Goal: Task Accomplishment & Management: Use online tool/utility

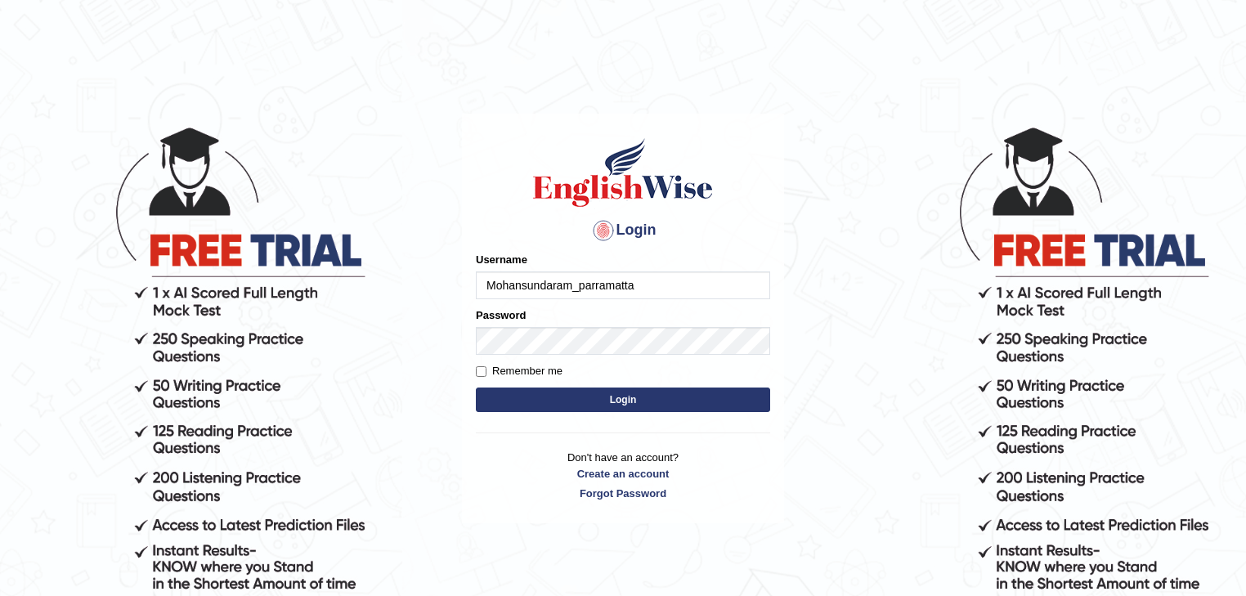
click at [559, 402] on button "Login" at bounding box center [623, 400] width 294 height 25
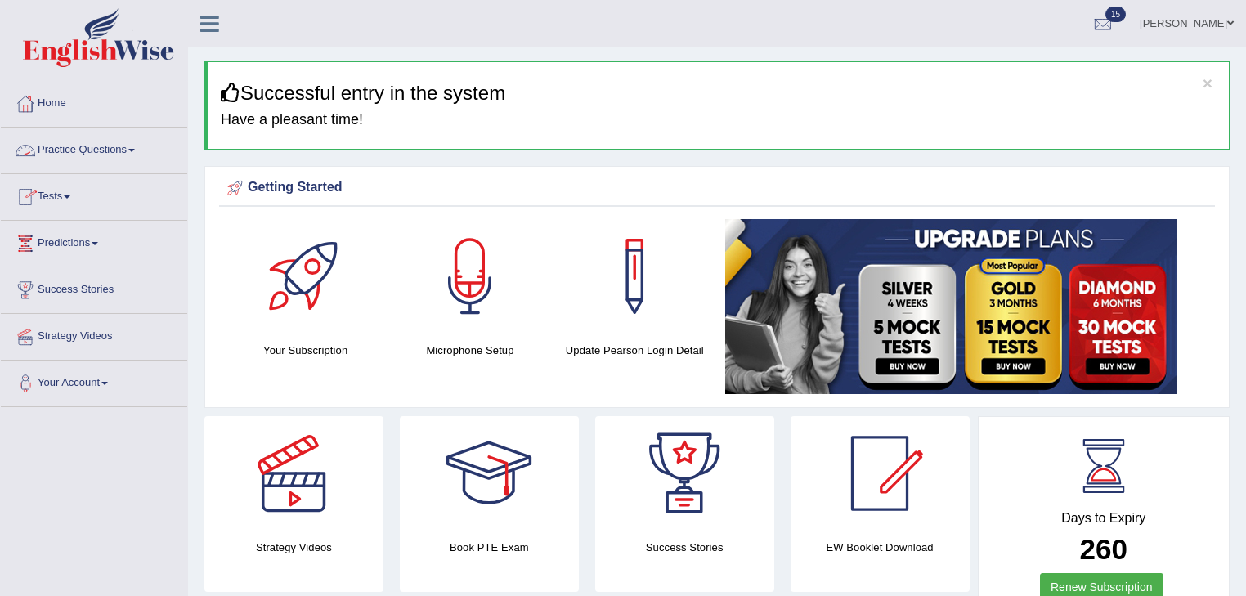
click at [133, 147] on link "Practice Questions" at bounding box center [94, 148] width 186 height 41
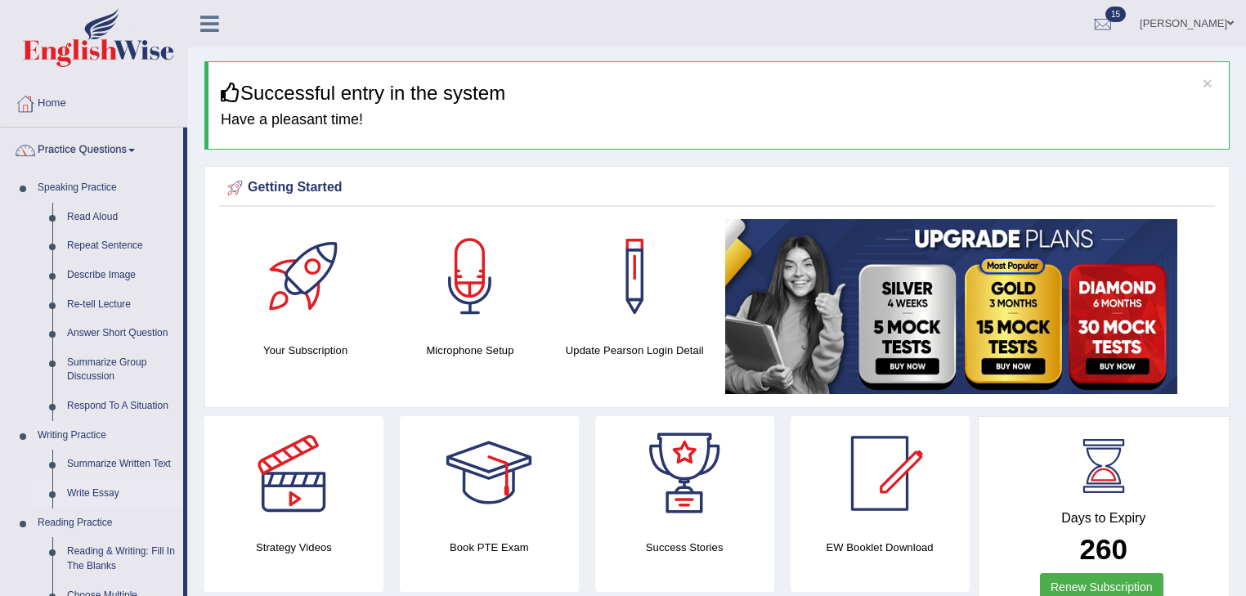
click at [87, 491] on link "Write Essay" at bounding box center [121, 493] width 123 height 29
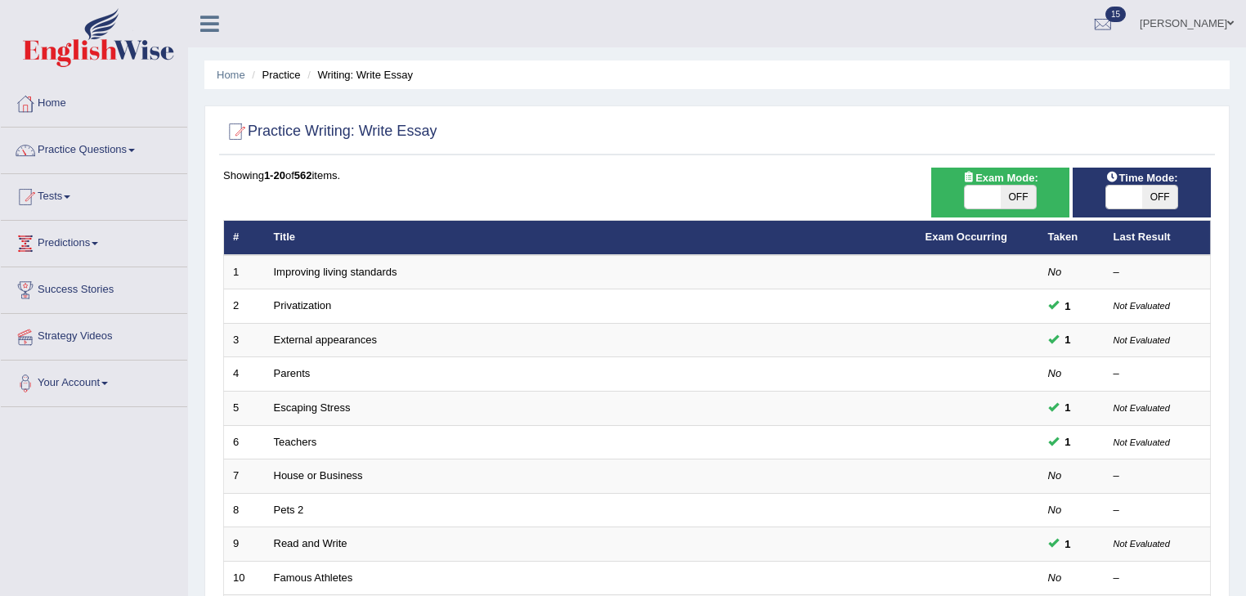
click at [984, 196] on span at bounding box center [983, 197] width 36 height 23
checkbox input "true"
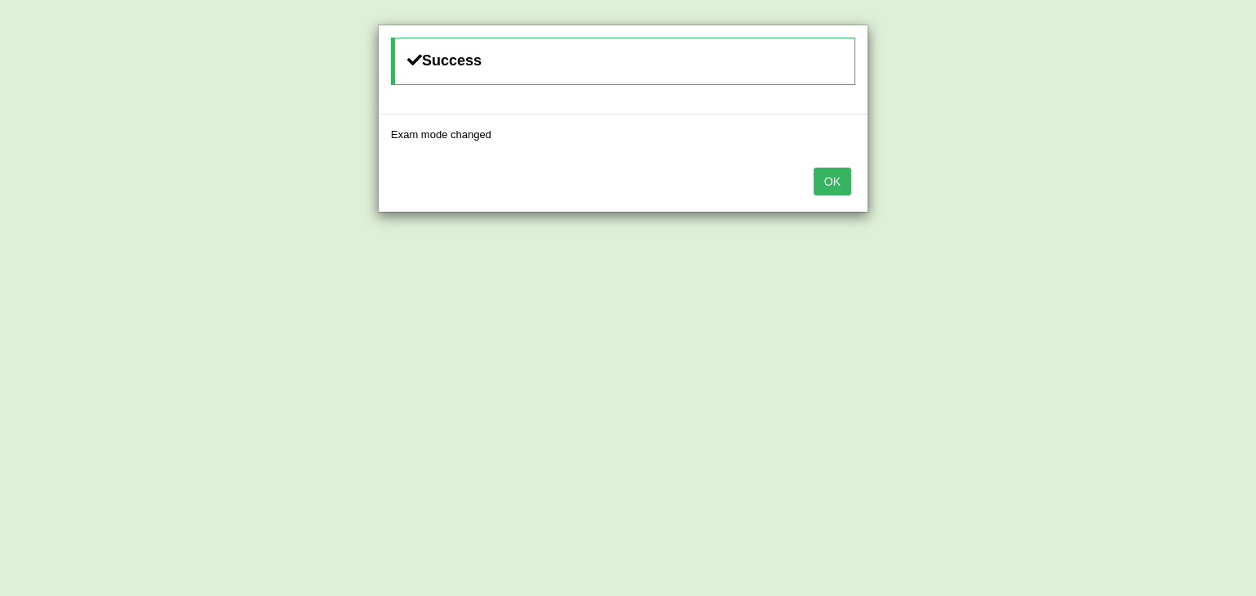
click at [826, 182] on button "OK" at bounding box center [833, 182] width 38 height 28
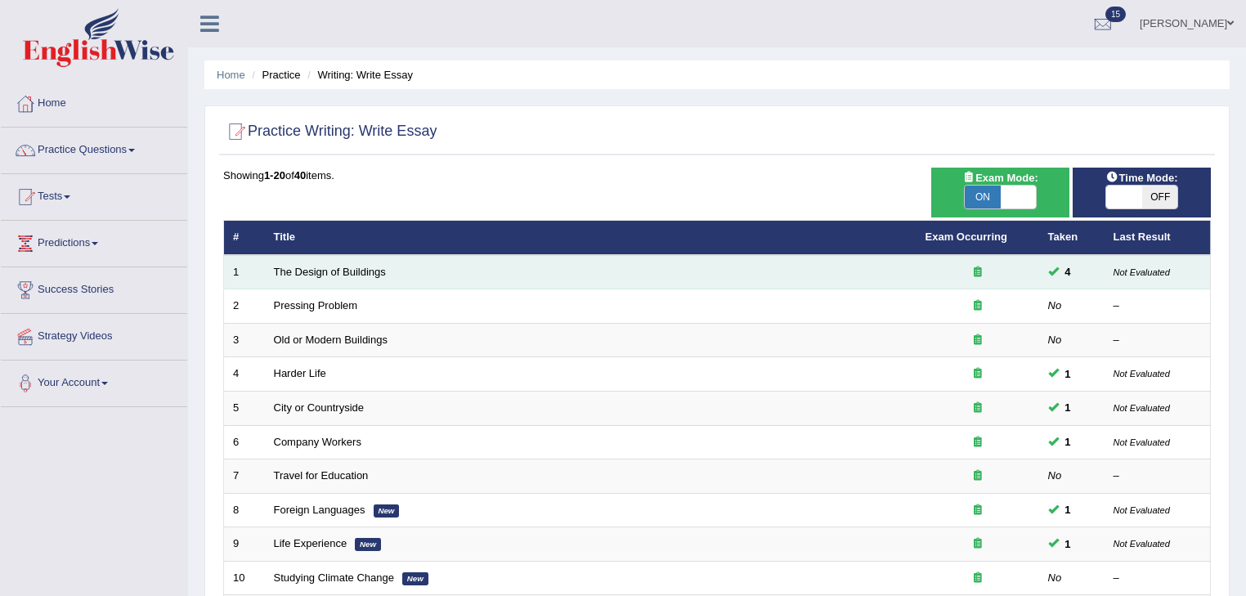
click at [468, 271] on td "The Design of Buildings" at bounding box center [591, 272] width 652 height 34
click at [307, 275] on link "The Design of Buildings" at bounding box center [330, 272] width 112 height 12
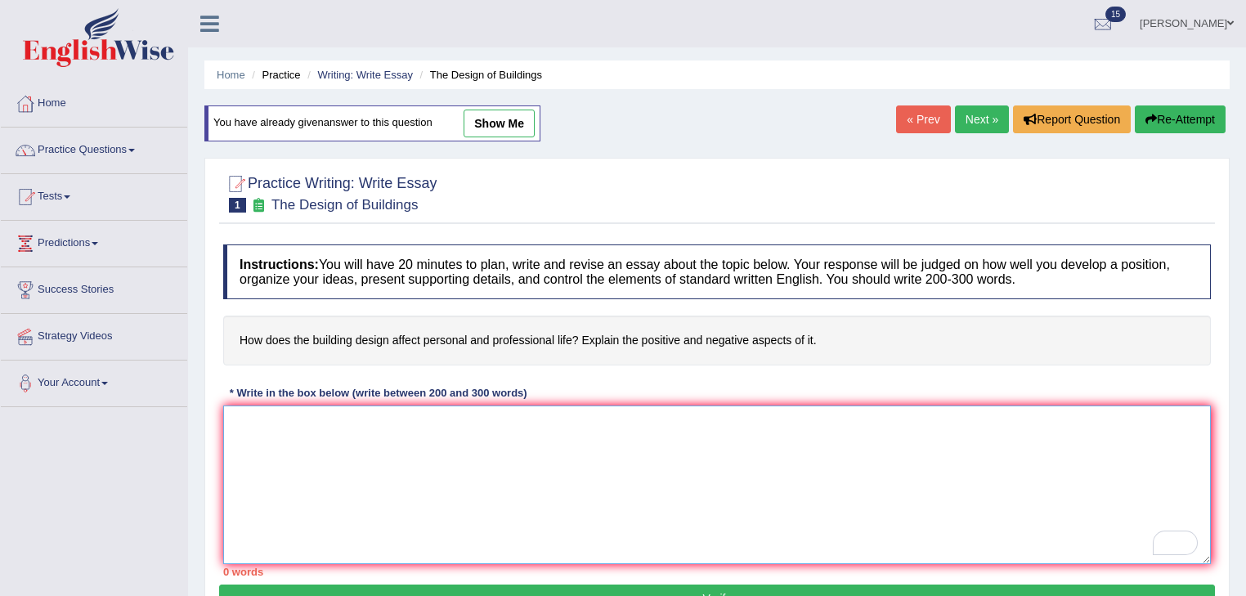
paste textarea "The increasing influence of the desgin of building in our lives has ignited num…"
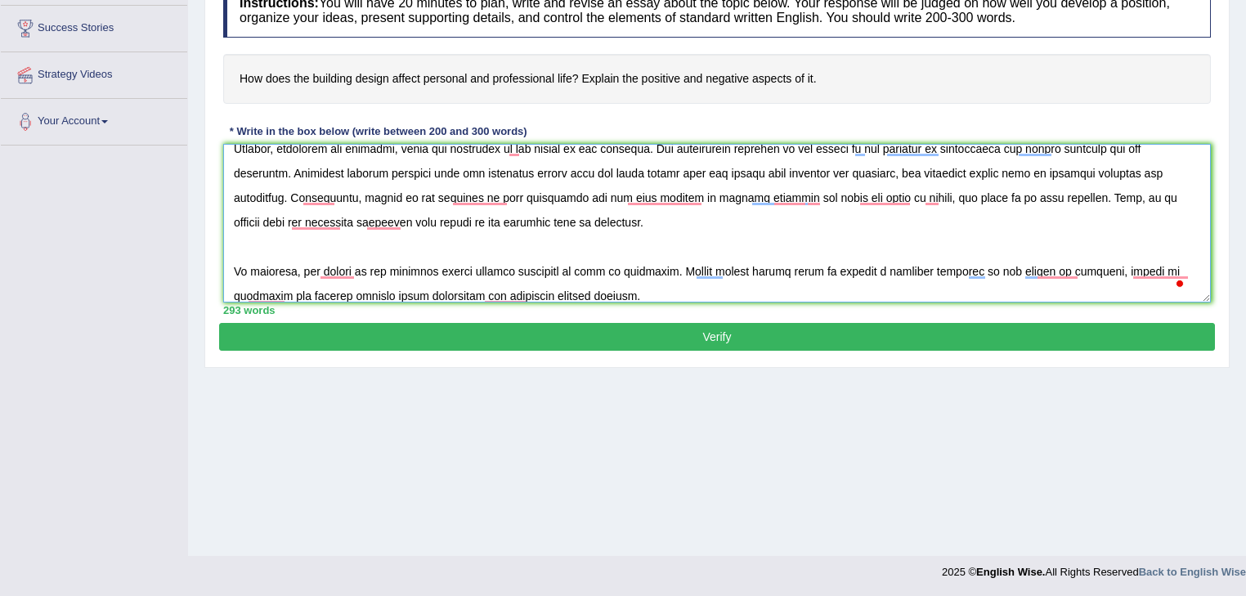
scroll to position [262, 0]
type textarea "The increasing influence of the desgin of building in our lives has ignited num…"
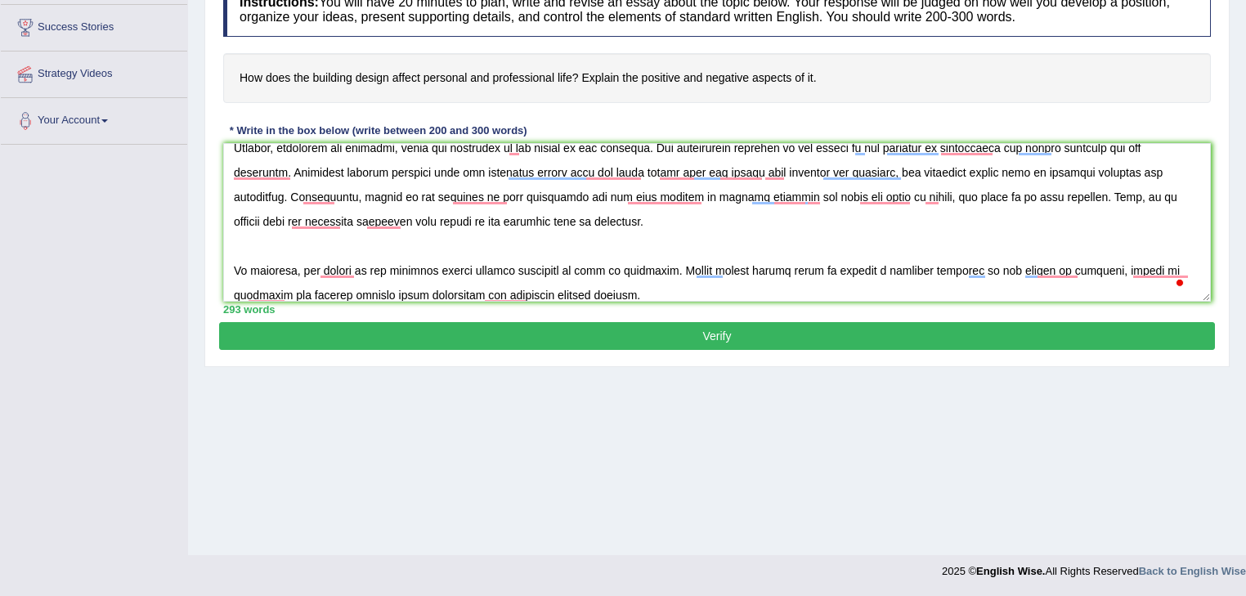
click at [595, 333] on button "Verify" at bounding box center [717, 336] width 996 height 28
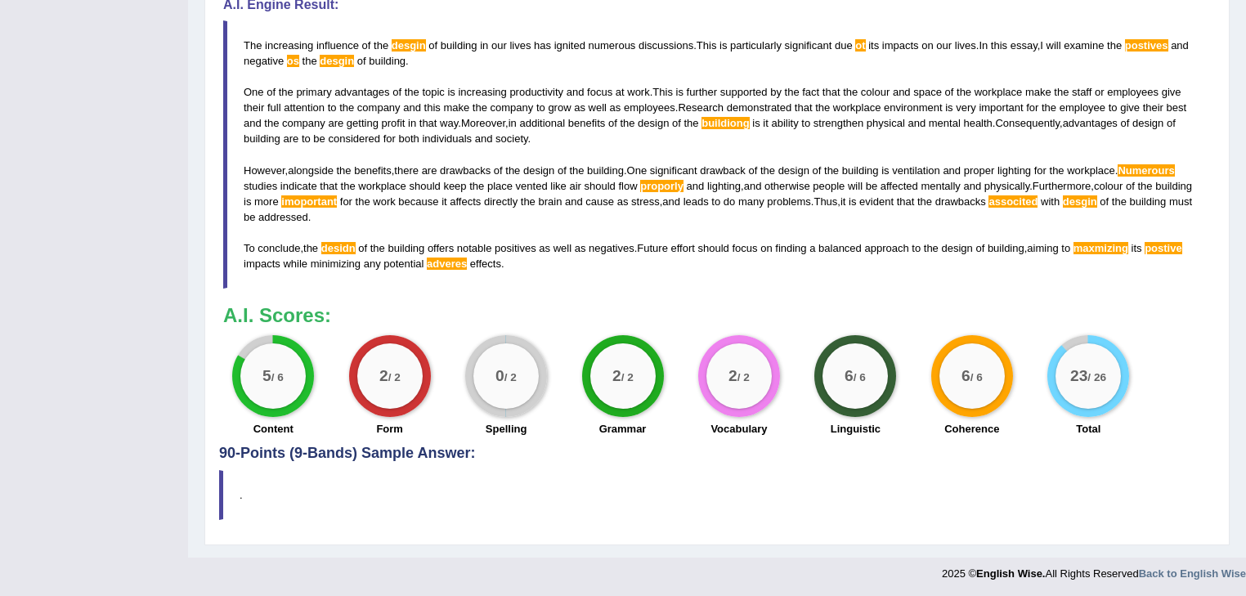
scroll to position [0, 0]
